Goal: Task Accomplishment & Management: Use online tool/utility

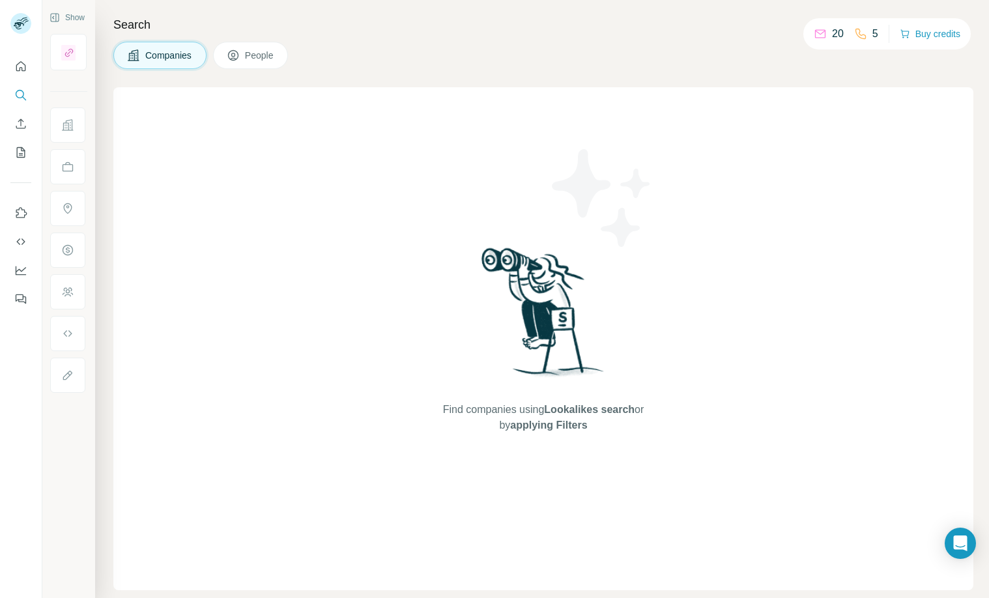
click at [314, 85] on div "Search Companies People Find companies using Lookalikes search or by applying F…" at bounding box center [542, 299] width 894 height 598
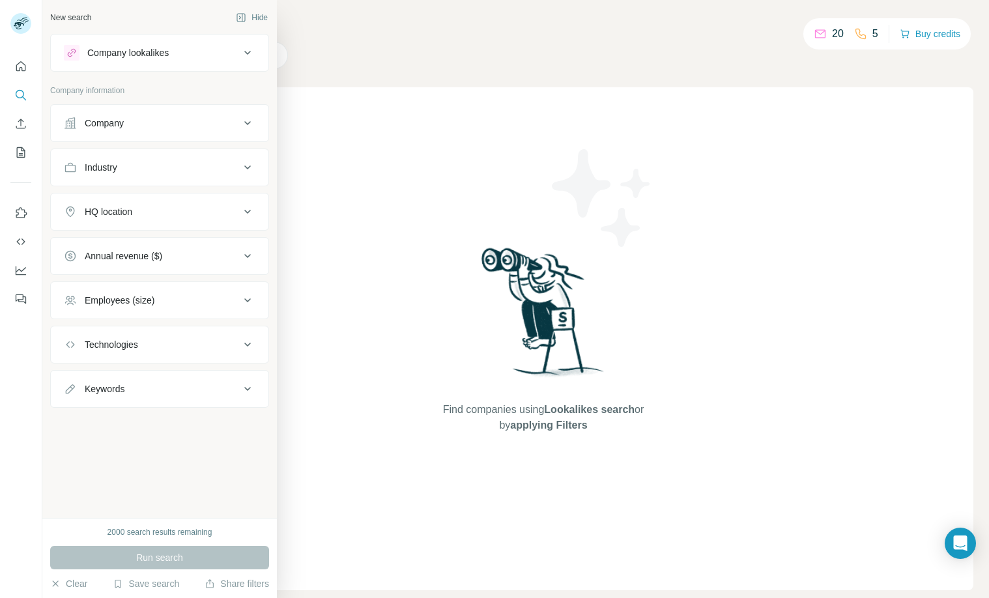
click at [188, 132] on button "Company" at bounding box center [160, 123] width 218 height 31
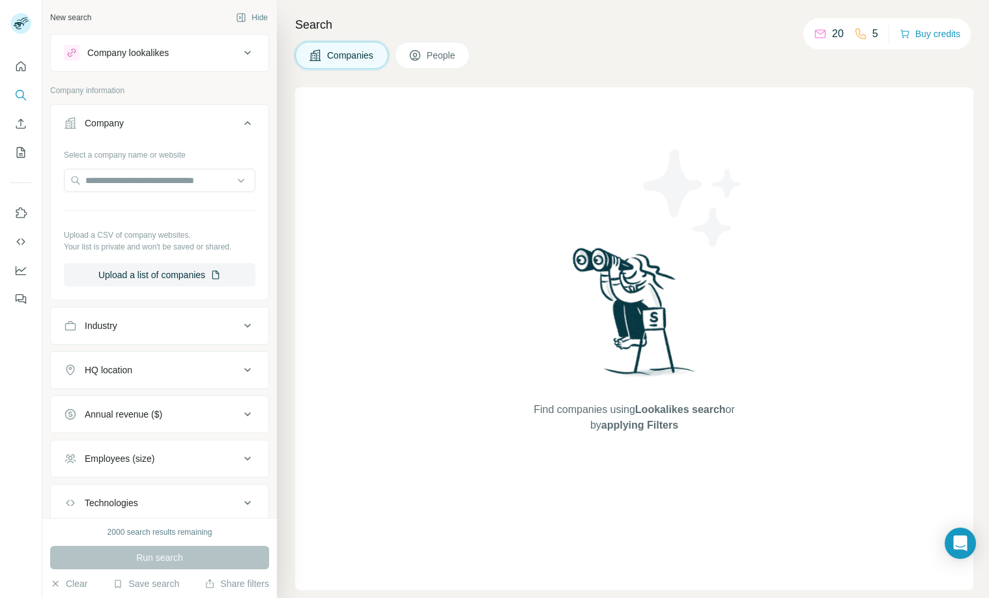
click at [188, 132] on button "Company" at bounding box center [160, 126] width 218 height 36
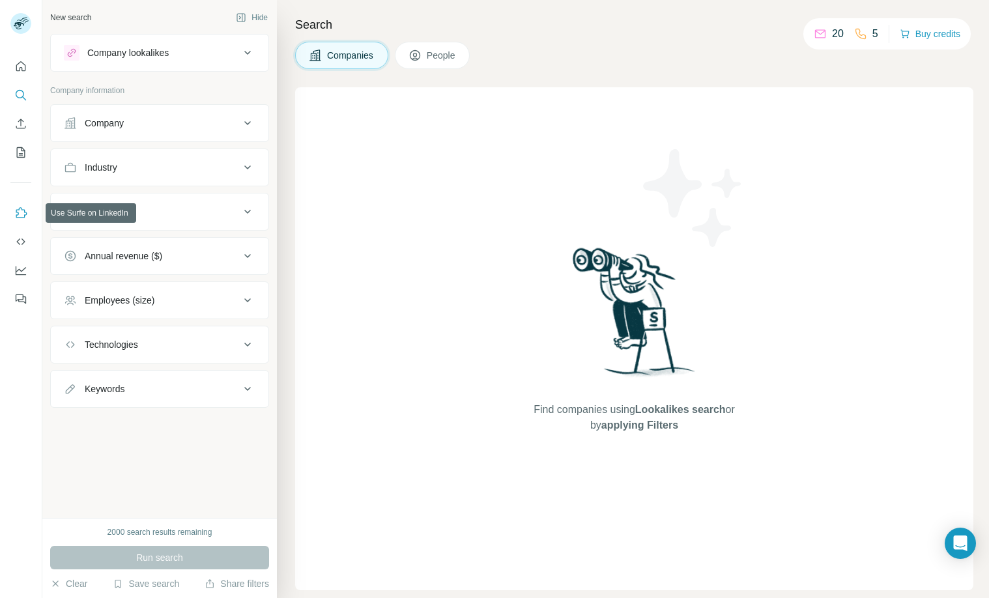
click at [19, 213] on icon "Use Surfe on LinkedIn" at bounding box center [20, 213] width 13 height 13
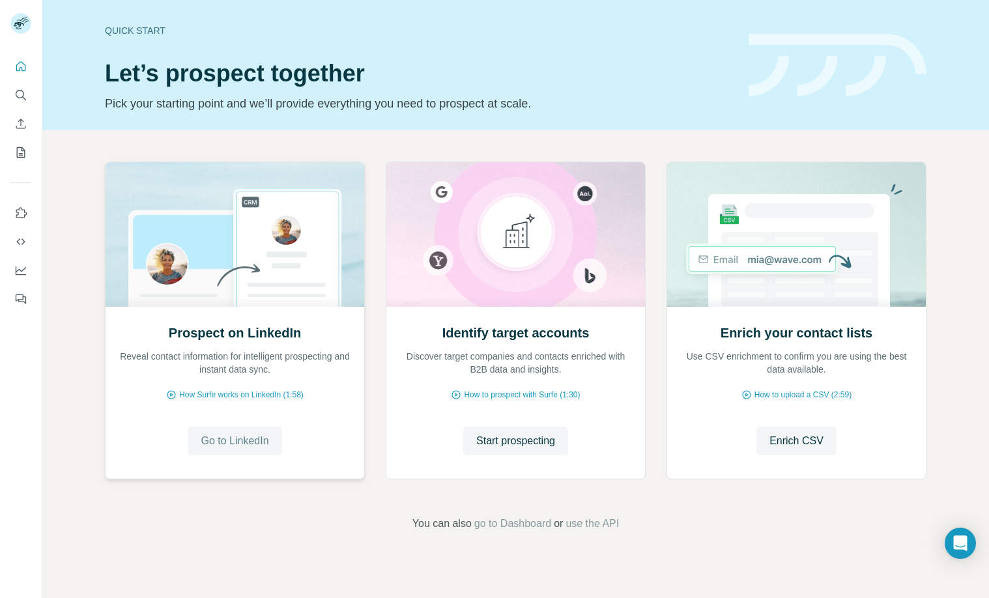
click at [251, 438] on span "Go to LinkedIn" at bounding box center [235, 441] width 68 height 16
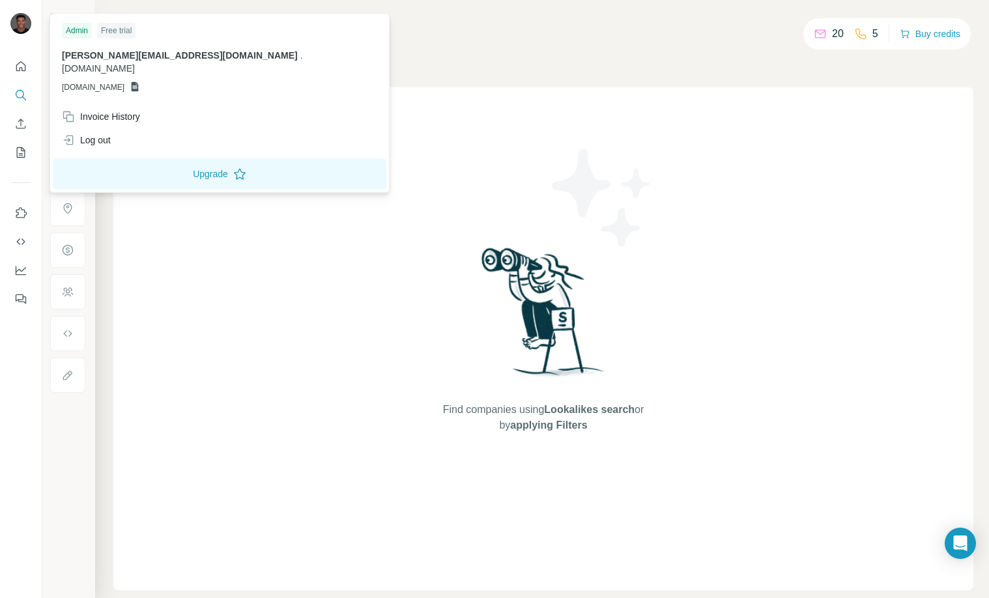
click at [23, 22] on img at bounding box center [20, 23] width 21 height 21
click at [689, 63] on div "Companies People" at bounding box center [543, 55] width 860 height 27
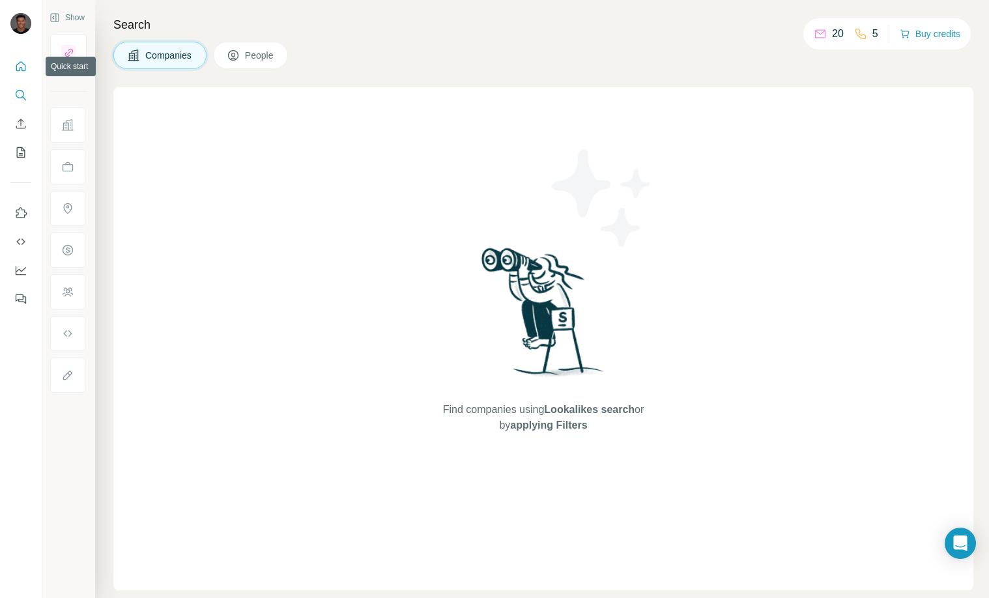
click at [25, 68] on icon "Quick start" at bounding box center [20, 66] width 13 height 13
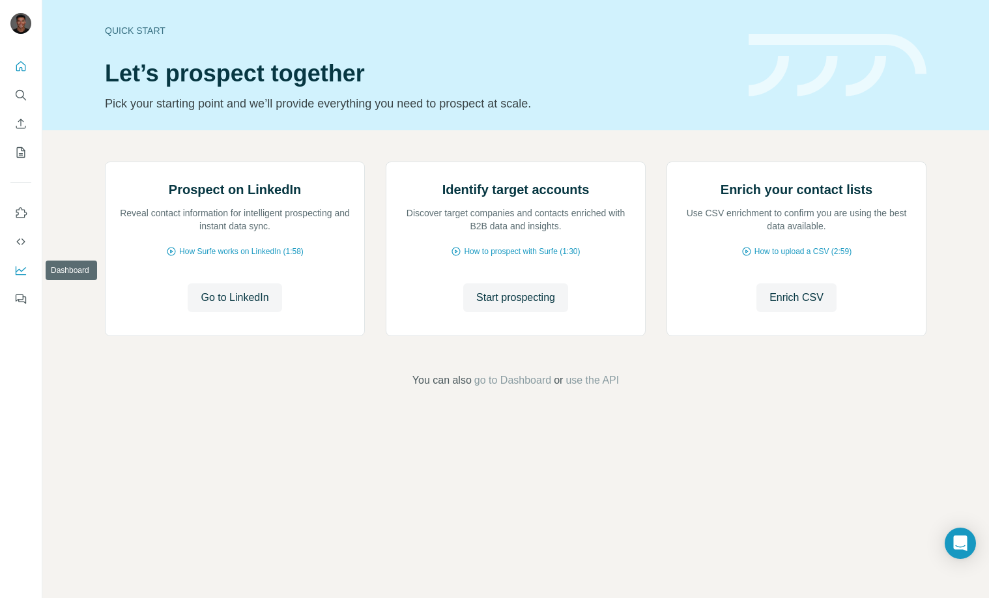
click at [23, 272] on icon "Dashboard" at bounding box center [20, 270] width 13 height 13
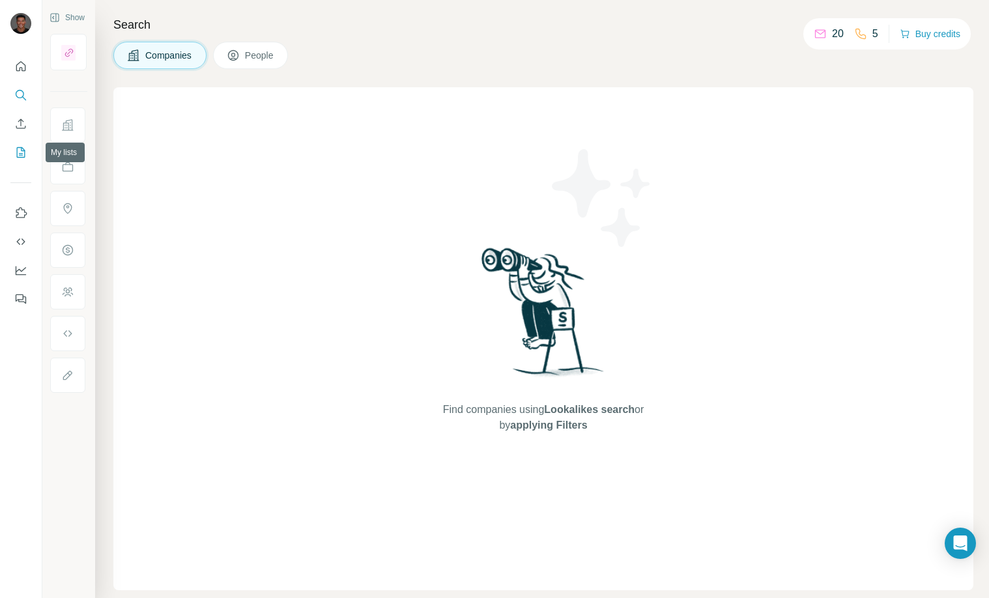
click at [23, 151] on icon "My lists" at bounding box center [22, 151] width 7 height 8
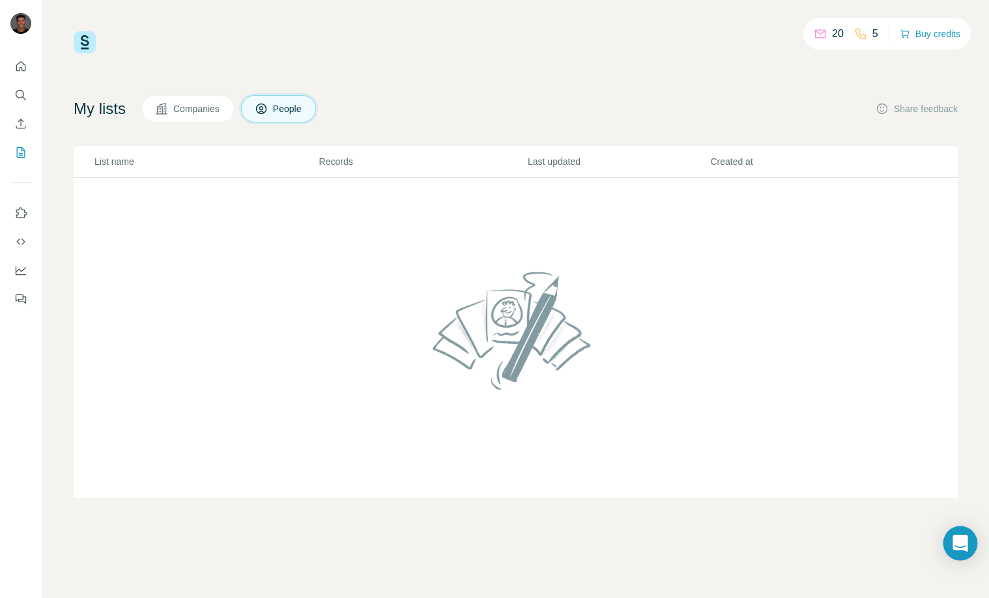
click at [960, 540] on icon "Open Intercom Messenger" at bounding box center [960, 543] width 15 height 17
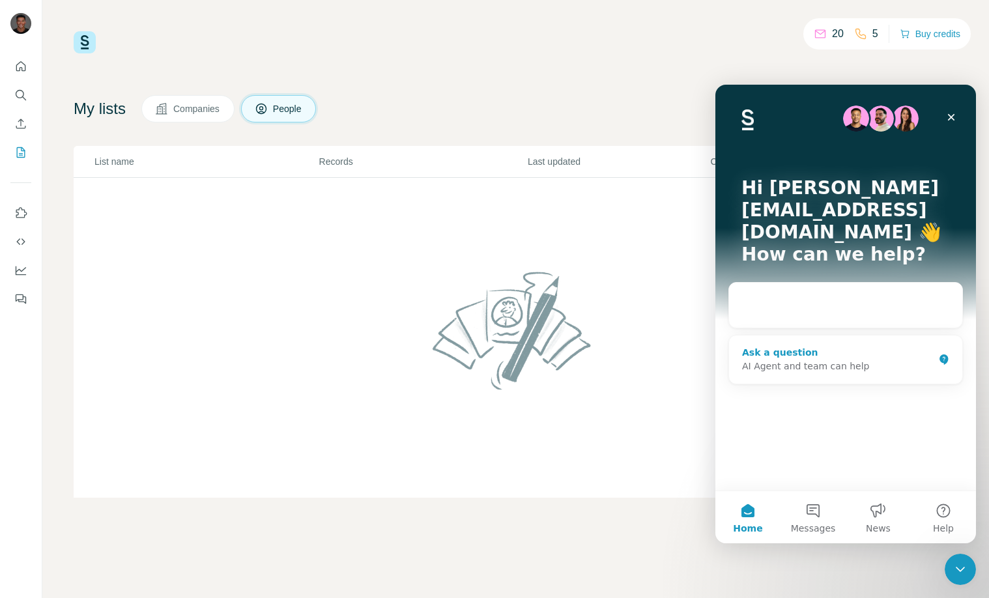
click at [822, 360] on div "AI Agent and team can help" at bounding box center [838, 367] width 192 height 14
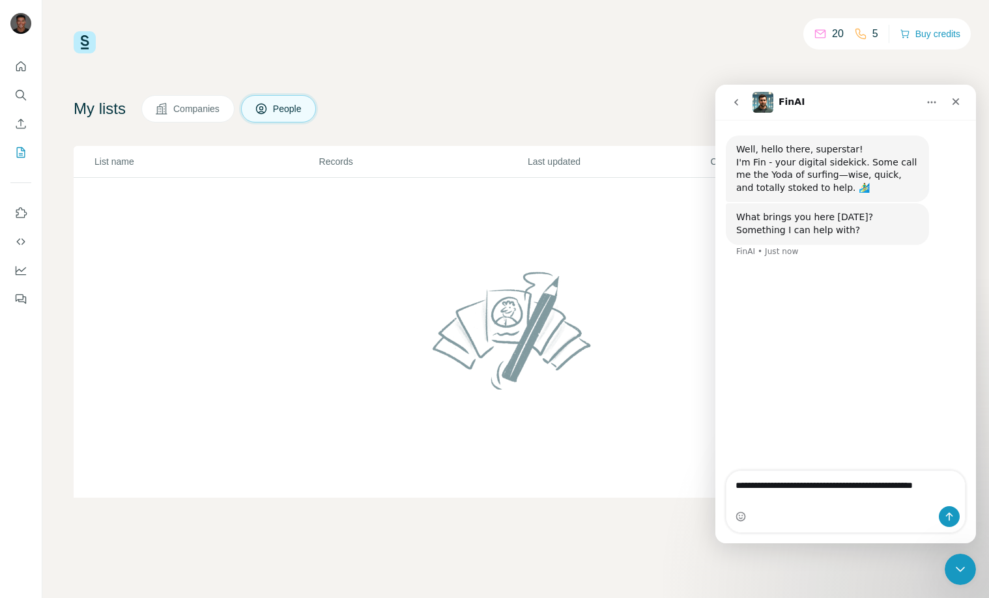
type textarea "**********"
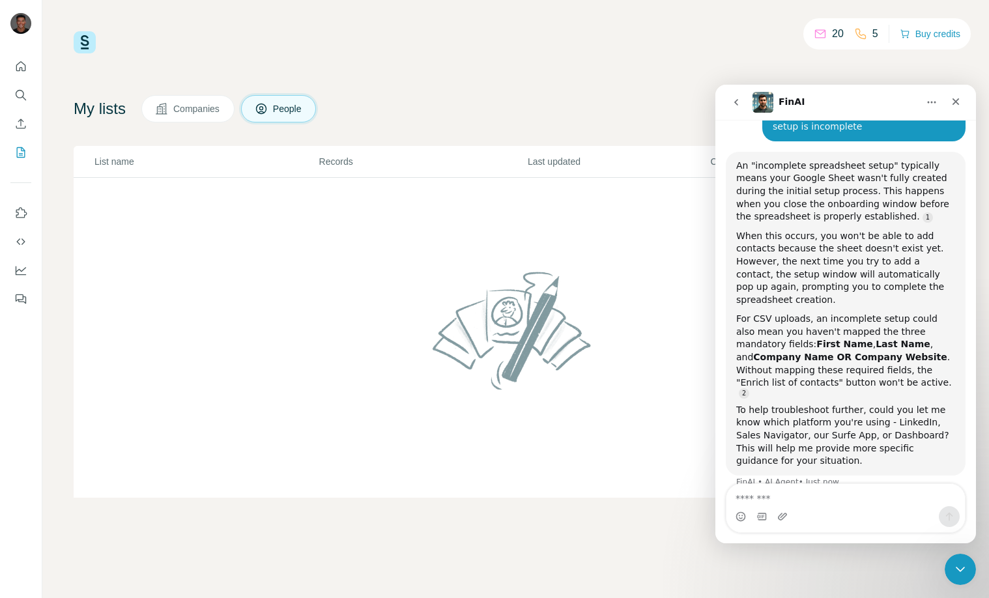
scroll to position [166, 0]
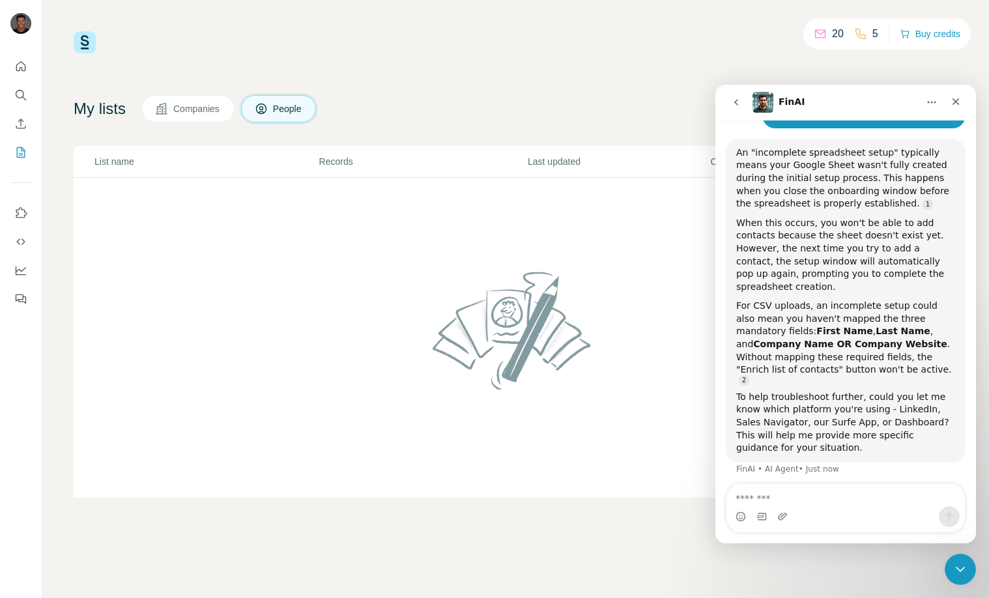
click at [763, 500] on textarea "Message…" at bounding box center [846, 495] width 238 height 22
type textarea "********"
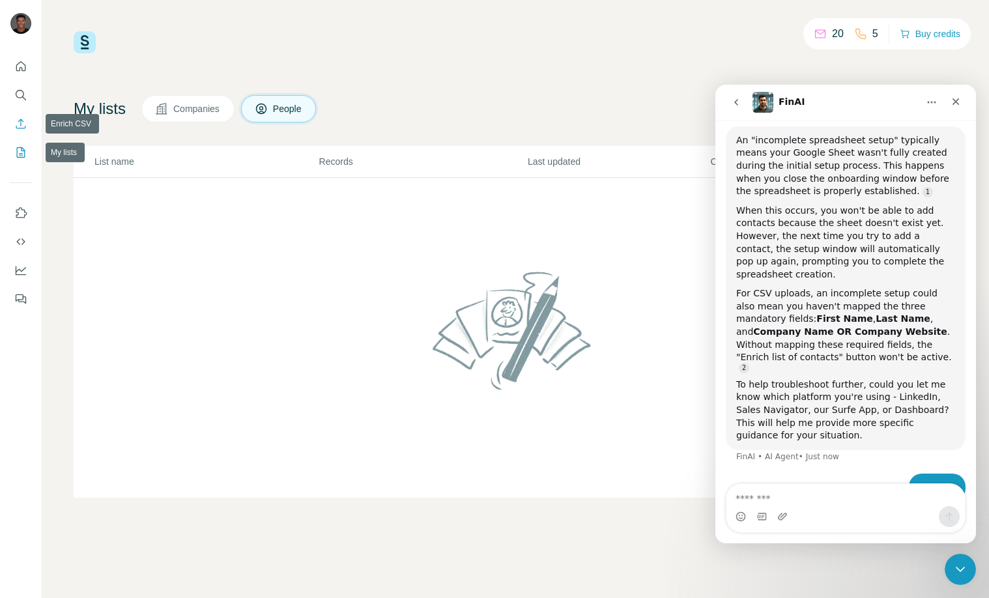
click at [14, 123] on icon "Enrich CSV" at bounding box center [20, 123] width 13 height 13
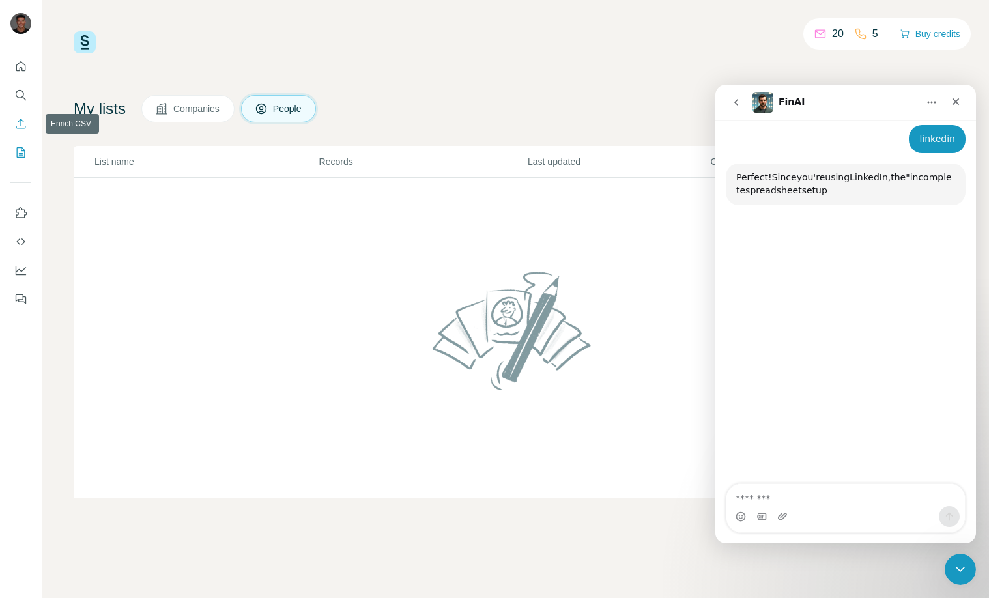
scroll to position [517, 0]
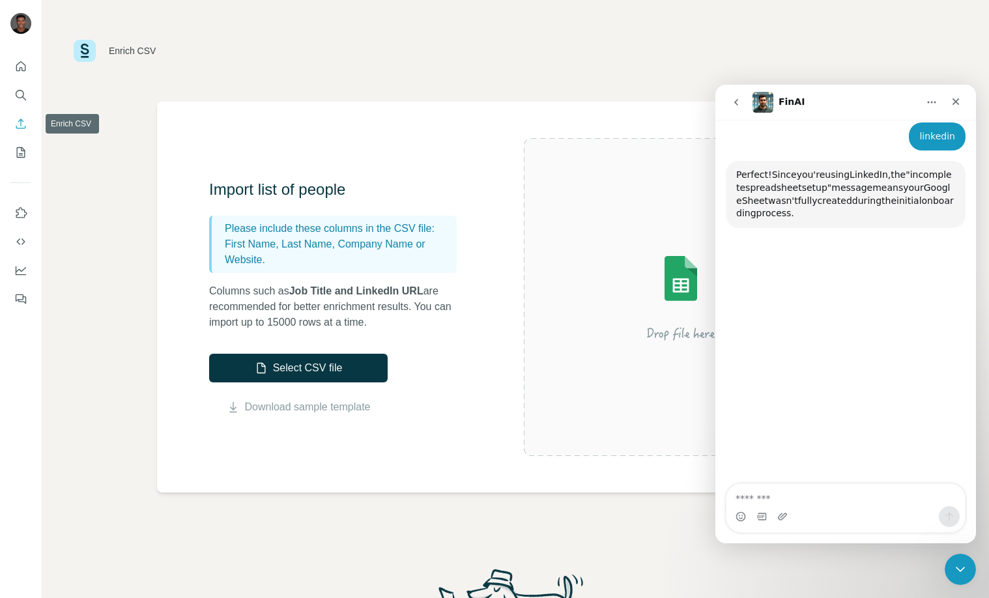
click at [21, 123] on icon "Enrich CSV" at bounding box center [21, 124] width 10 height 10
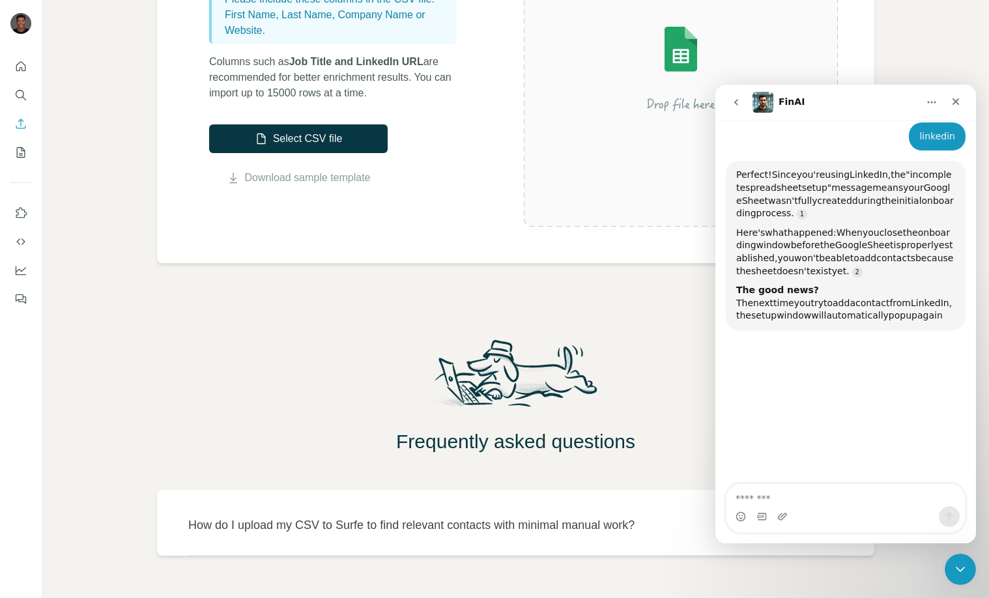
scroll to position [263, 0]
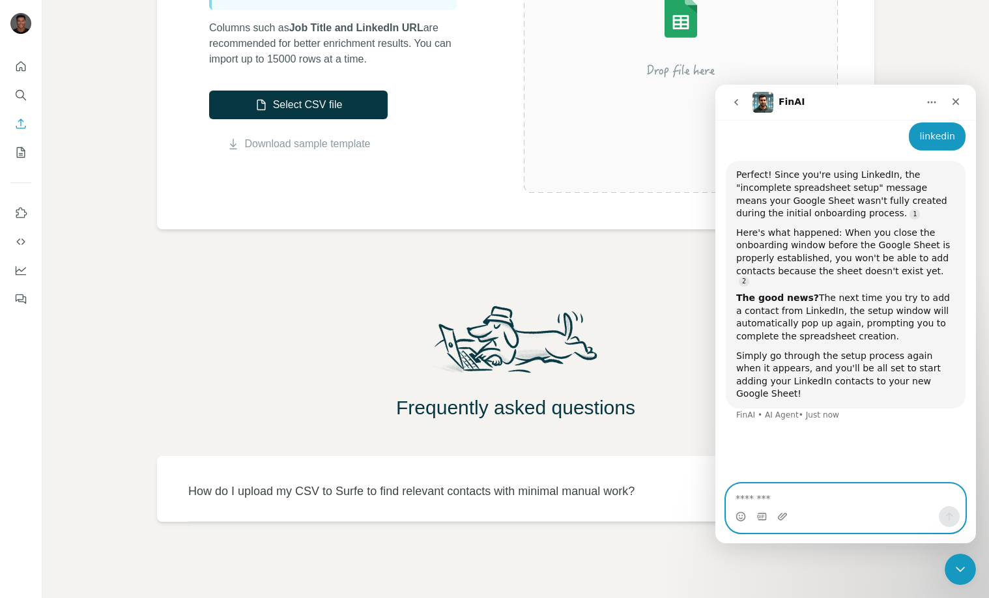
click at [788, 495] on textarea "Message…" at bounding box center [846, 495] width 238 height 22
type textarea "**********"
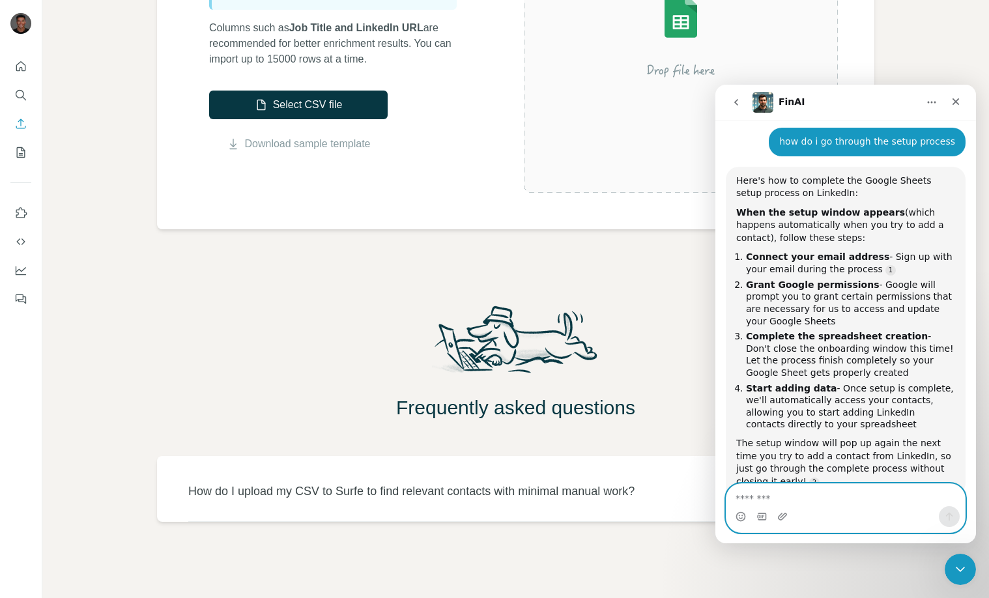
scroll to position [820, 0]
